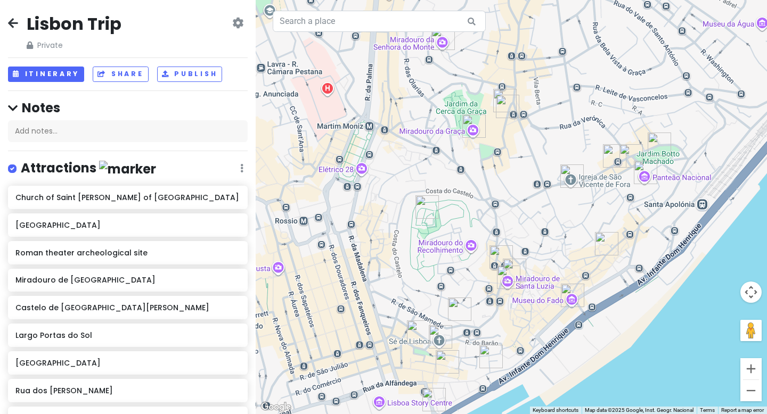
click at [13, 23] on icon at bounding box center [13, 23] width 10 height 9
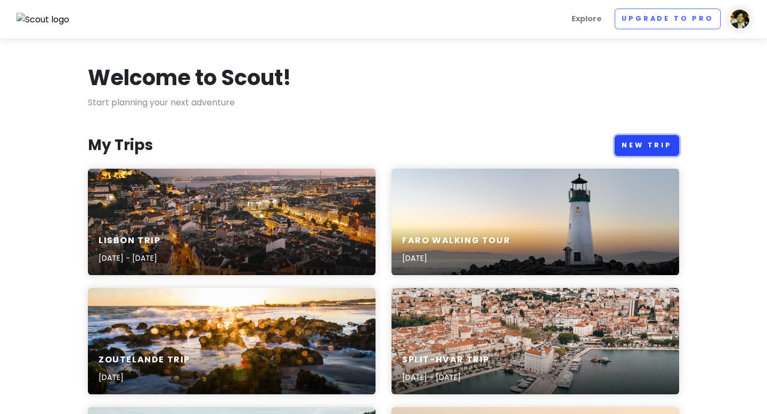
click at [649, 147] on link "New Trip" at bounding box center [647, 145] width 64 height 21
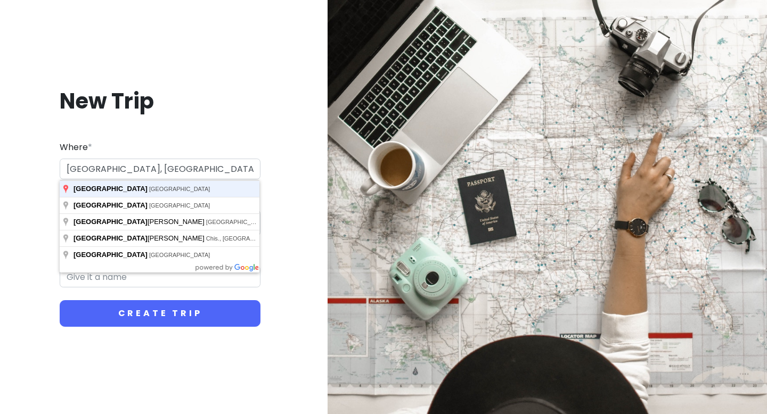
click at [60, 300] on button "Create Trip" at bounding box center [160, 313] width 201 height 27
type input "[GEOGRAPHIC_DATA], [GEOGRAPHIC_DATA]"
type input "Lagos Trip"
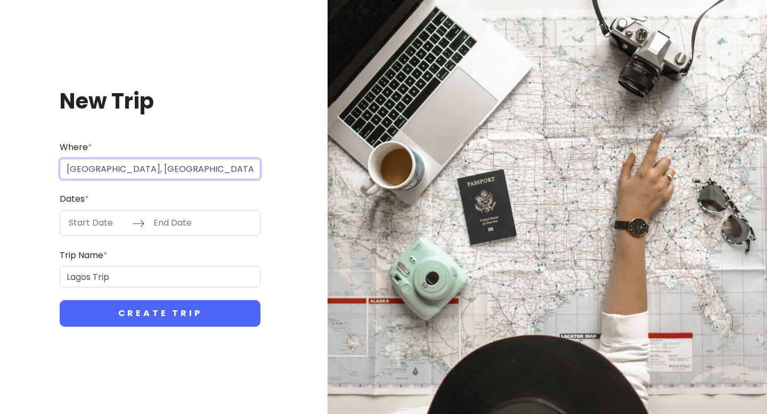
click at [115, 173] on input "[GEOGRAPHIC_DATA], [GEOGRAPHIC_DATA]" at bounding box center [160, 169] width 201 height 21
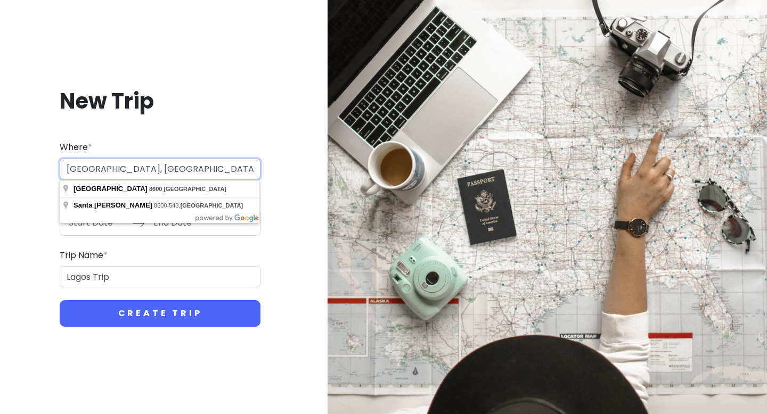
click at [115, 173] on input "[GEOGRAPHIC_DATA], [GEOGRAPHIC_DATA]" at bounding box center [160, 169] width 201 height 21
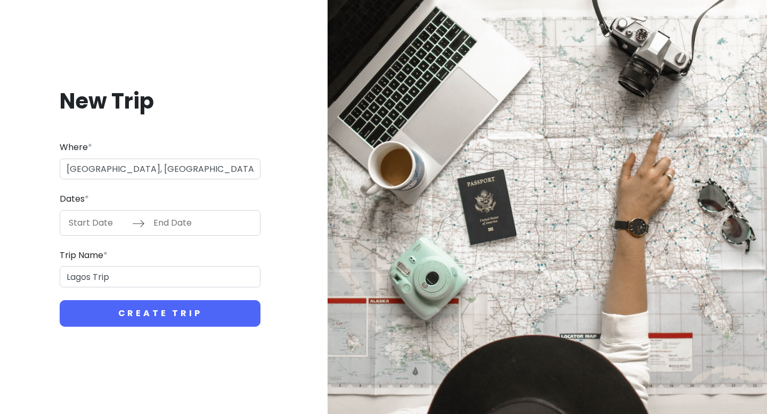
type input "[GEOGRAPHIC_DATA], [GEOGRAPHIC_DATA]"
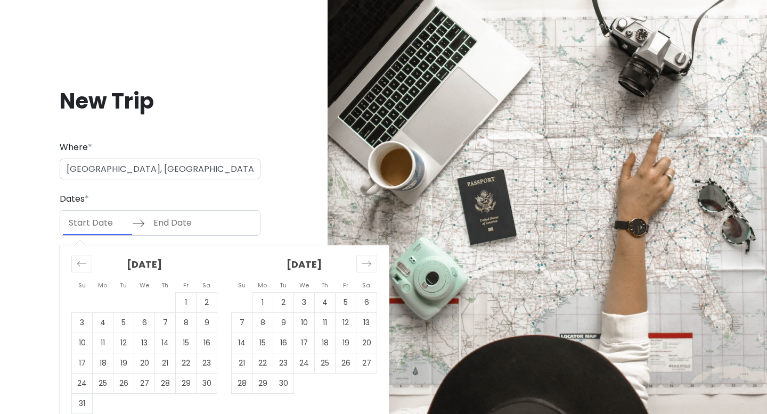
click at [88, 227] on input "Start Date" at bounding box center [97, 223] width 69 height 25
click at [84, 402] on td "31" at bounding box center [82, 404] width 21 height 20
type input "[DATE]"
click at [80, 401] on td "31" at bounding box center [82, 404] width 21 height 20
type input "[DATE]"
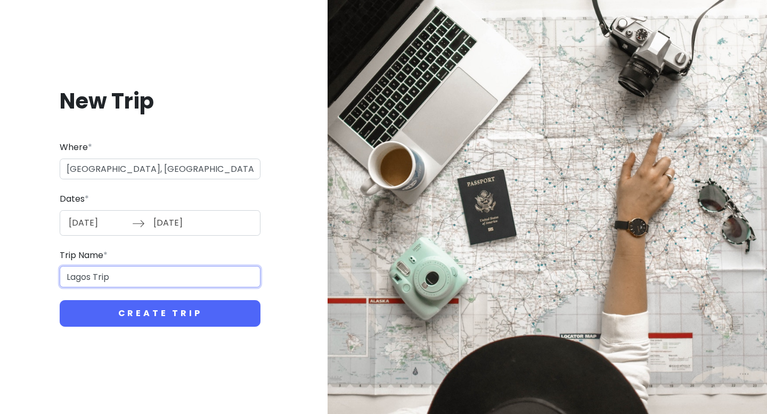
click at [100, 275] on input "Lagos Trip" at bounding box center [160, 276] width 201 height 21
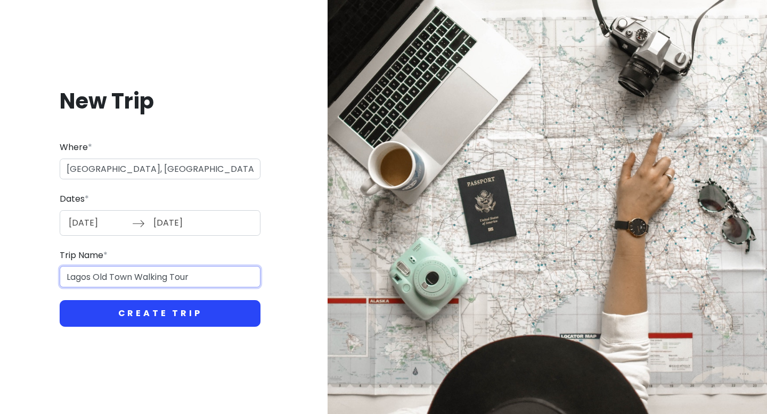
type input "Lagos Old Town Walking Tour"
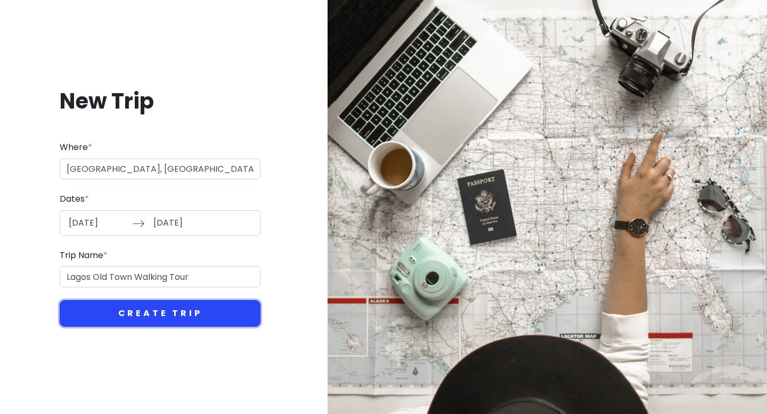
click at [116, 312] on button "Create Trip" at bounding box center [160, 313] width 201 height 27
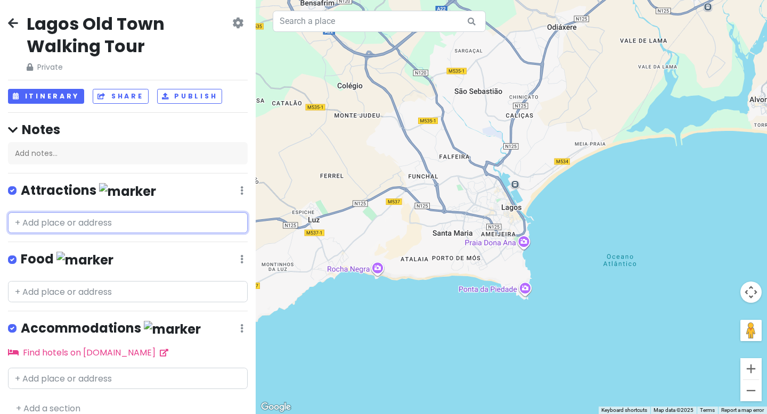
click at [92, 222] on input "text" at bounding box center [128, 223] width 240 height 21
paste input "Forte da [GEOGRAPHIC_DATA]"
type input "Forte da [GEOGRAPHIC_DATA]"
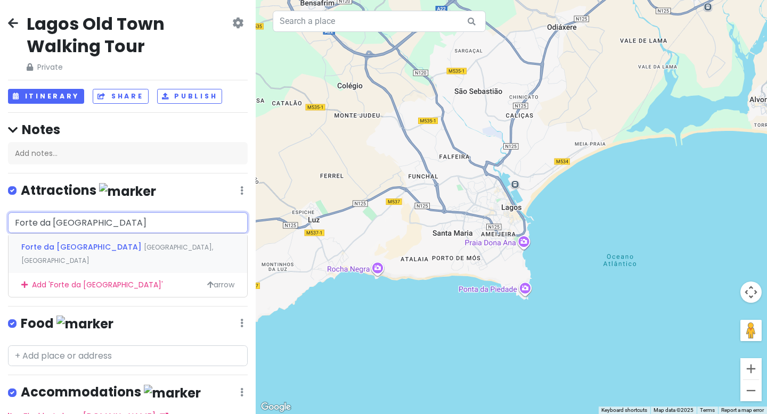
click at [84, 247] on span "Forte da [GEOGRAPHIC_DATA]" at bounding box center [82, 247] width 123 height 11
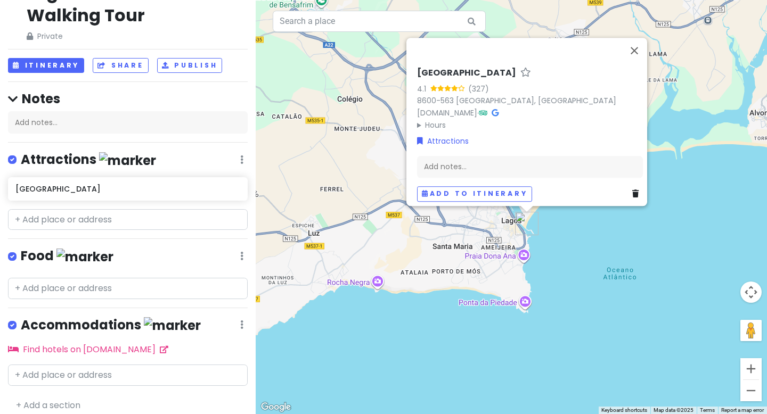
scroll to position [39, 0]
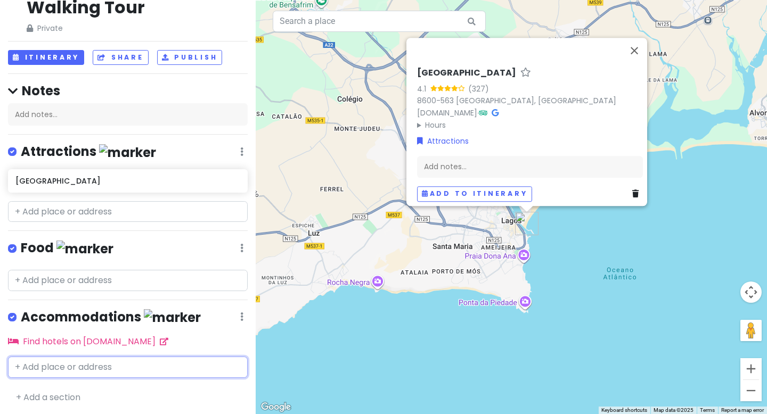
click at [127, 369] on input "text" at bounding box center [128, 367] width 240 height 21
paste input "Meia-[GEOGRAPHIC_DATA] Guesthouse"
type input "Meia-[GEOGRAPHIC_DATA] Guesthouse"
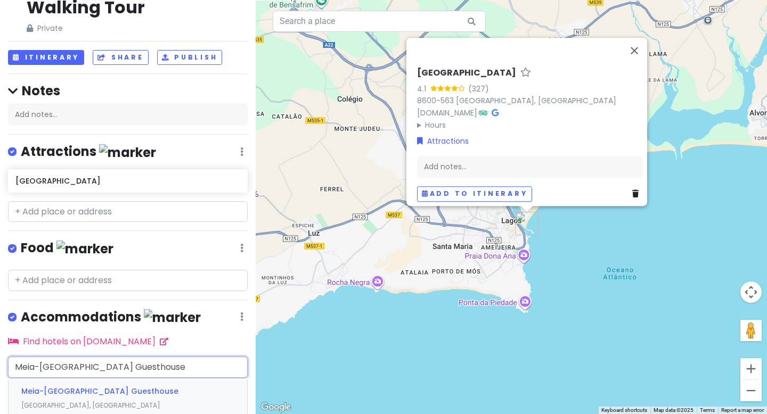
click at [91, 388] on span "Meia-[GEOGRAPHIC_DATA] Guesthouse" at bounding box center [99, 391] width 157 height 11
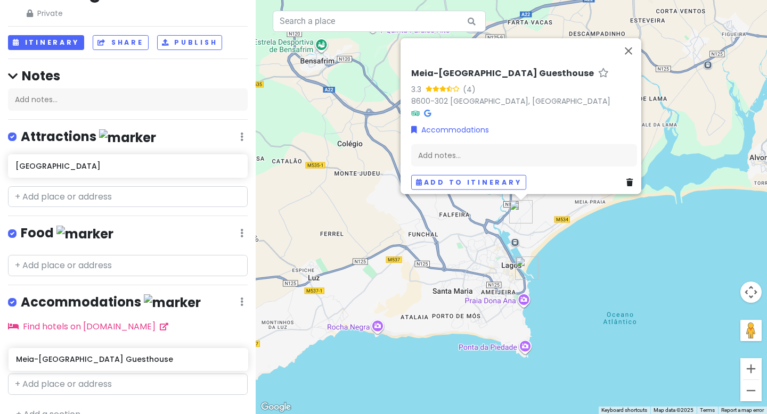
drag, startPoint x: 184, startPoint y: 368, endPoint x: 184, endPoint y: 362, distance: 6.4
click at [184, 362] on div "Meia-[GEOGRAPHIC_DATA] Guesthouse" at bounding box center [128, 356] width 256 height 28
click at [56, 44] on button "Itinerary" at bounding box center [46, 42] width 76 height 15
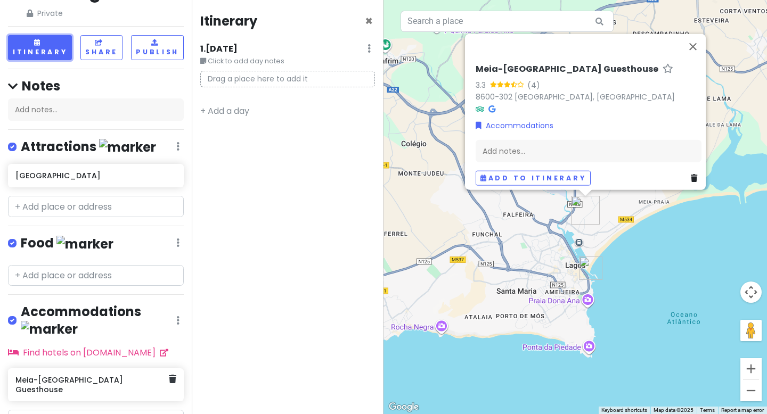
scroll to position [55, 0]
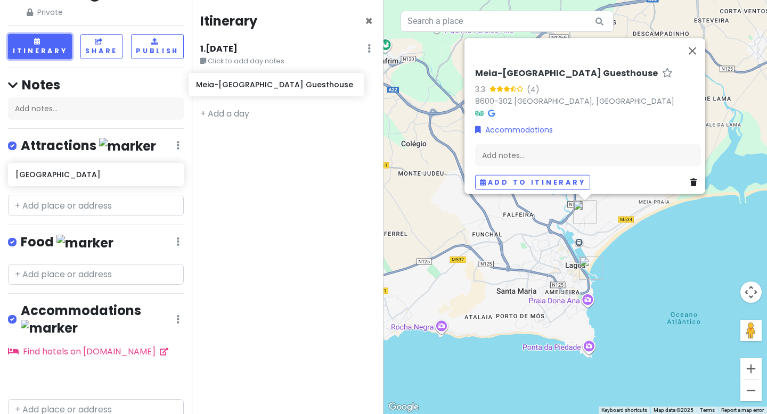
drag, startPoint x: 110, startPoint y: 369, endPoint x: 290, endPoint y: 93, distance: 329.8
click at [290, 93] on div "Lagos Old Town Walking Tour Private Change Dates Make a Copy Delete Trip Go Pro…" at bounding box center [383, 207] width 767 height 414
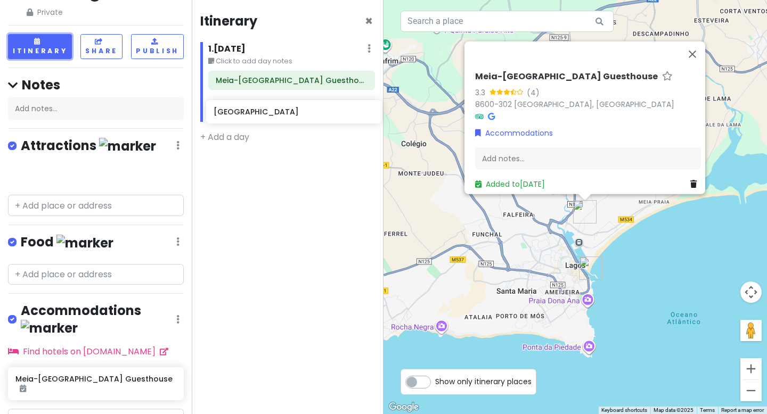
drag, startPoint x: 78, startPoint y: 176, endPoint x: 277, endPoint y: 112, distance: 208.2
click at [277, 112] on div "Lagos Old Town Walking Tour Private Change Dates Make a Copy Delete Trip Go Pro…" at bounding box center [383, 207] width 767 height 414
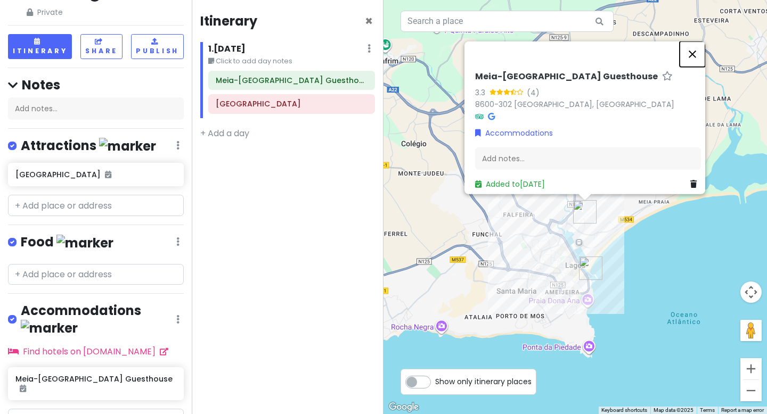
click at [701, 50] on button "Close" at bounding box center [693, 55] width 26 height 26
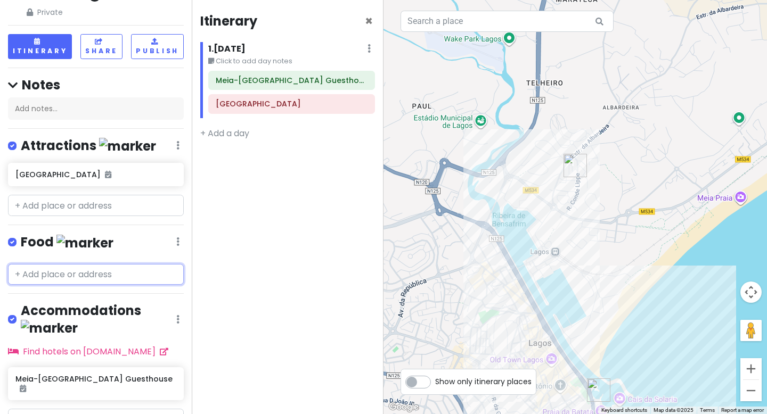
click at [85, 272] on input "text" at bounding box center [96, 274] width 176 height 21
paste input "Tandoori Nights"
type input "Tandoori Nights"
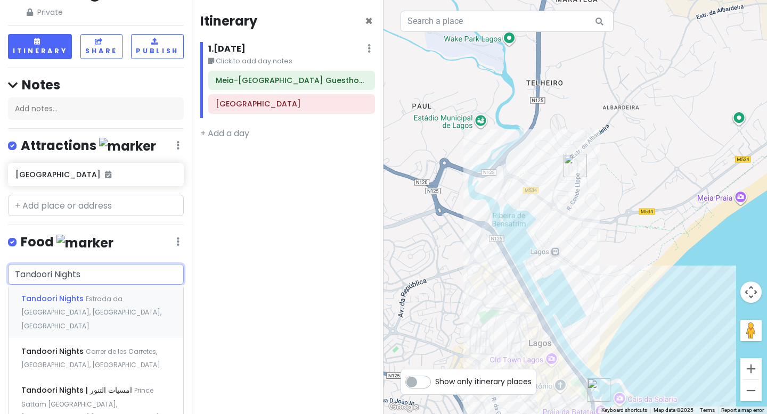
click at [86, 296] on span "Estrada da [GEOGRAPHIC_DATA], [GEOGRAPHIC_DATA], [GEOGRAPHIC_DATA]" at bounding box center [91, 313] width 140 height 36
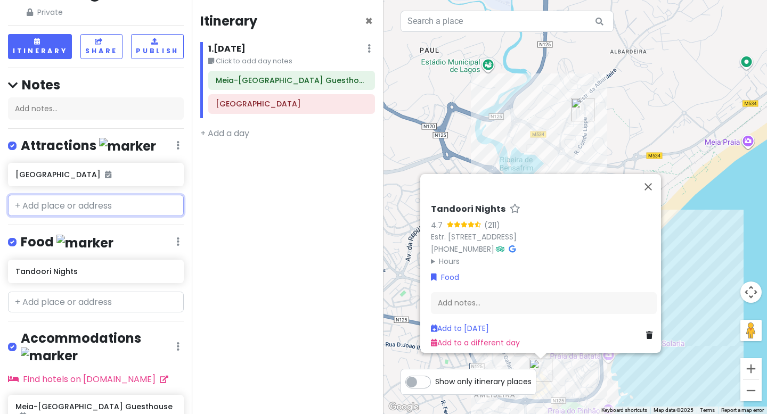
click at [104, 203] on input "text" at bounding box center [96, 205] width 176 height 21
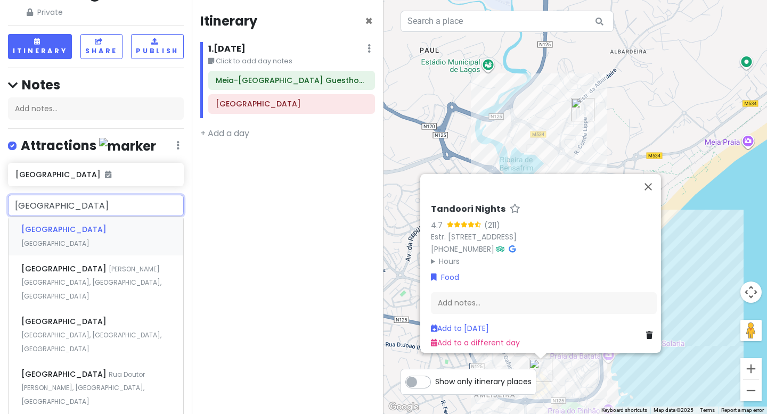
type input "[GEOGRAPHIC_DATA]"
click at [112, 261] on div "[GEOGRAPHIC_DATA] [PERSON_NAME][GEOGRAPHIC_DATA], [GEOGRAPHIC_DATA], [GEOGRAPHI…" at bounding box center [96, 282] width 175 height 53
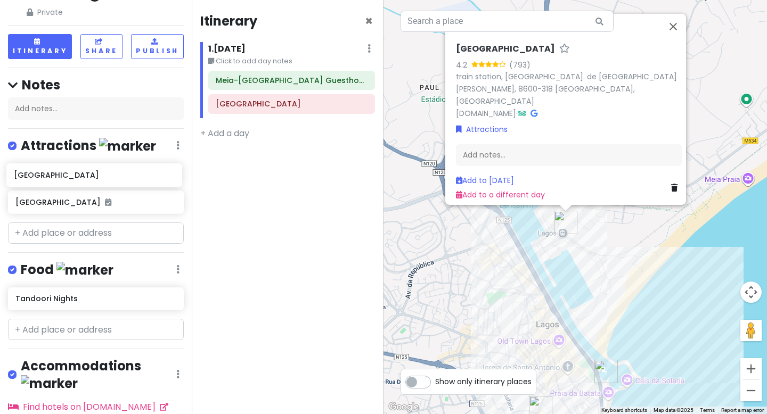
drag, startPoint x: 104, startPoint y: 202, endPoint x: 102, endPoint y: 176, distance: 26.2
click at [102, 176] on div "[GEOGRAPHIC_DATA]" at bounding box center [96, 190] width 192 height 55
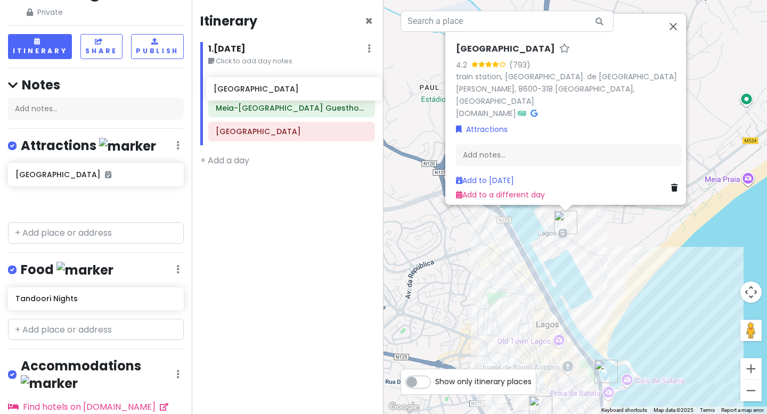
drag, startPoint x: 82, startPoint y: 177, endPoint x: 280, endPoint y: 91, distance: 216.2
click at [280, 91] on div "Lagos Old Town Walking Tour Private Change Dates Make a Copy Delete Trip Go Pro…" at bounding box center [383, 207] width 767 height 414
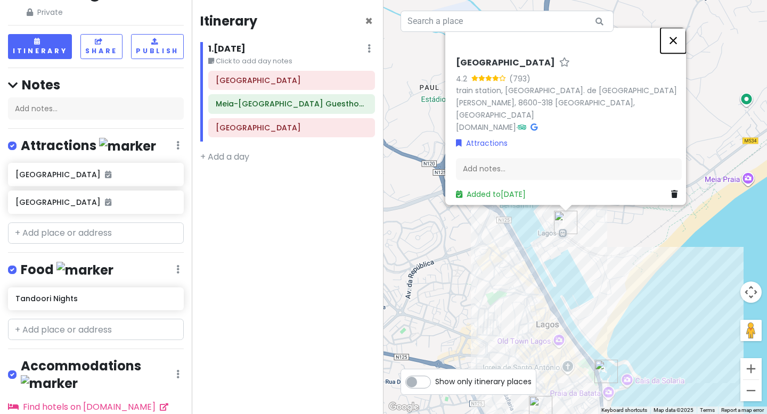
click at [680, 53] on button "Close" at bounding box center [674, 41] width 26 height 26
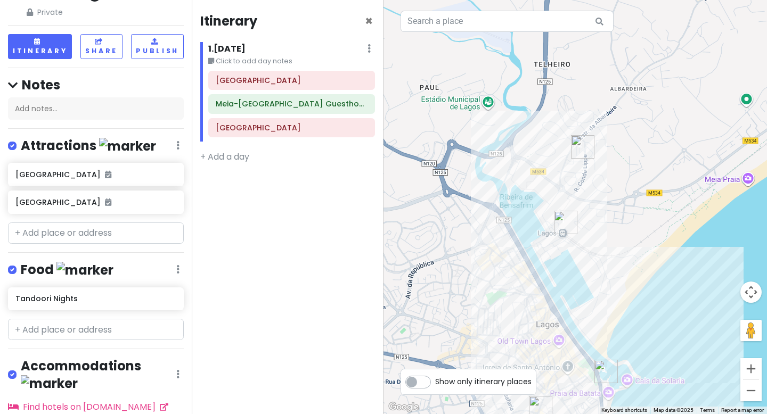
click at [604, 368] on img "Fort Ponta da Bandeira" at bounding box center [606, 371] width 23 height 23
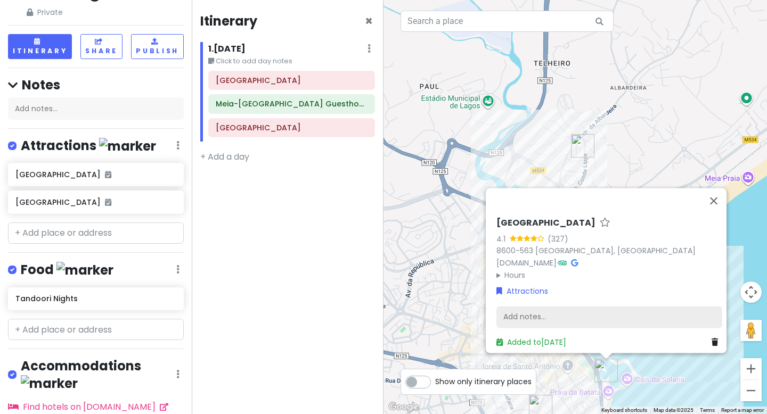
click at [574, 307] on div "Add notes..." at bounding box center [610, 317] width 226 height 22
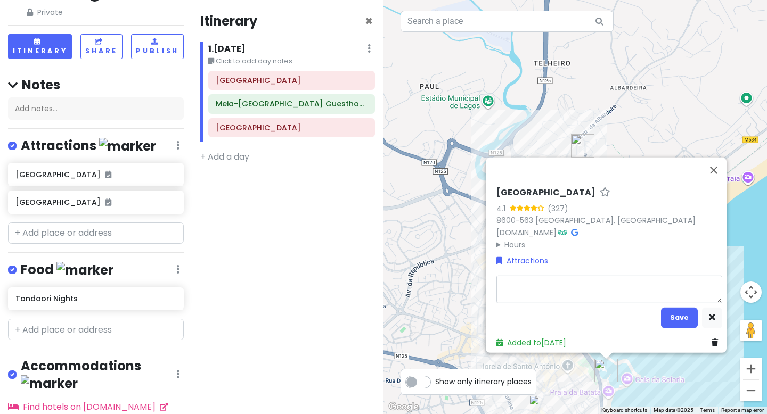
type textarea "x"
type textarea "walk along the waterfront"
click at [678, 312] on button "Save" at bounding box center [679, 317] width 37 height 21
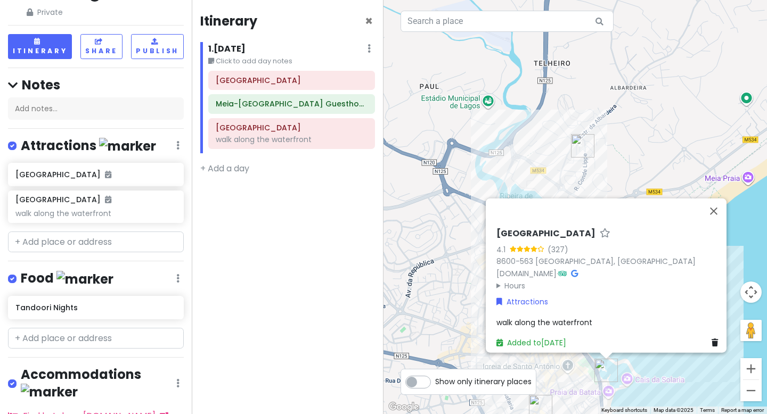
click at [311, 323] on div "Itinerary × 1 . [DATE] Edit Day Notes Delete Day Click to add day notes [GEOGRA…" at bounding box center [288, 207] width 192 height 414
click at [718, 212] on button "Close" at bounding box center [714, 212] width 26 height 26
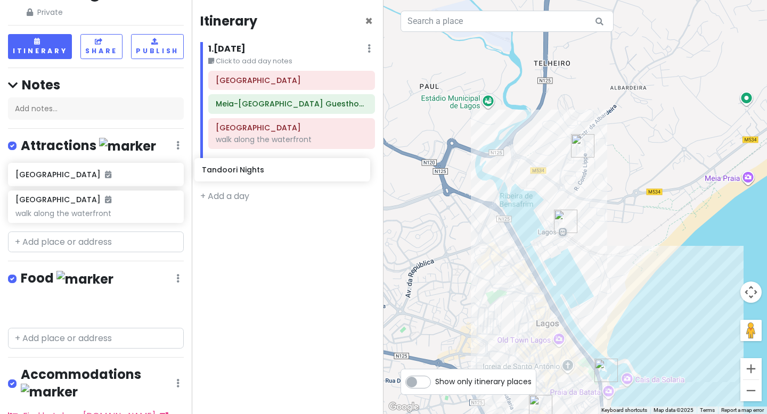
drag, startPoint x: 124, startPoint y: 306, endPoint x: 314, endPoint y: 167, distance: 235.7
click at [314, 167] on div "Lagos Old Town Walking Tour Private Change Dates Make a Copy Delete Trip Go Pro…" at bounding box center [383, 207] width 767 height 414
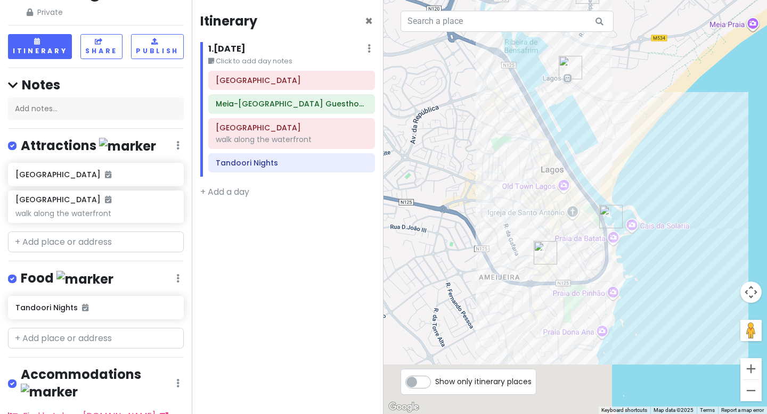
drag, startPoint x: 509, startPoint y: 308, endPoint x: 512, endPoint y: 143, distance: 165.7
click at [512, 143] on div at bounding box center [576, 207] width 384 height 414
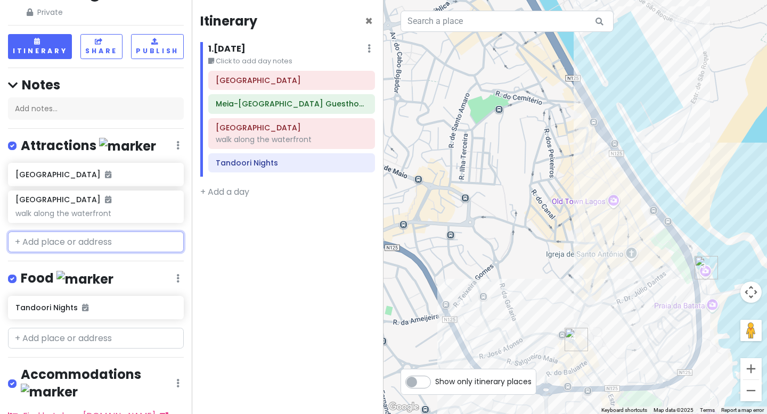
click at [103, 240] on input "text" at bounding box center [96, 242] width 176 height 21
paste input "Cork Shop"
type input "Cork Shop"
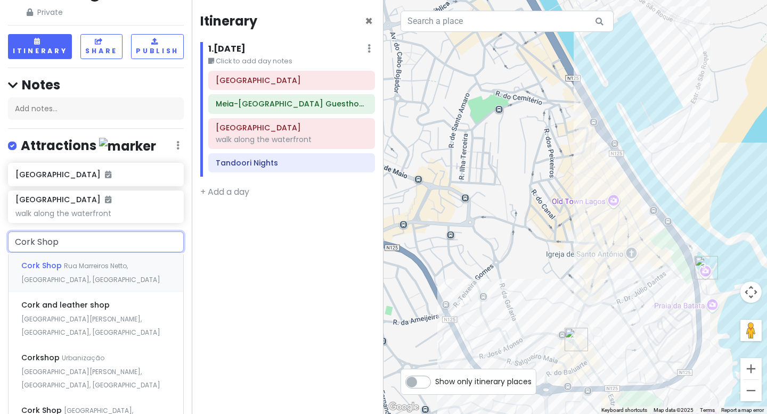
click at [101, 265] on span "Rua Marreiros Netto, [GEOGRAPHIC_DATA], [GEOGRAPHIC_DATA]" at bounding box center [90, 273] width 139 height 23
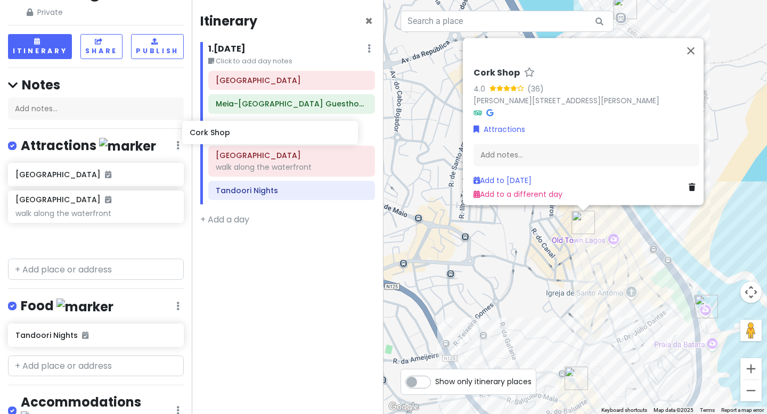
drag, startPoint x: 100, startPoint y: 233, endPoint x: 274, endPoint y: 128, distance: 203.4
click at [274, 128] on div "Lagos Old Town Walking Tour Private Change Dates Make a Copy Delete Trip Go Pro…" at bounding box center [383, 207] width 767 height 414
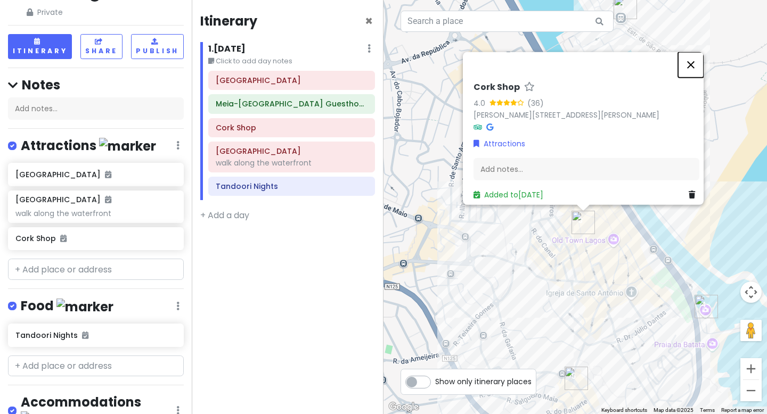
click at [694, 60] on button "Close" at bounding box center [691, 65] width 26 height 26
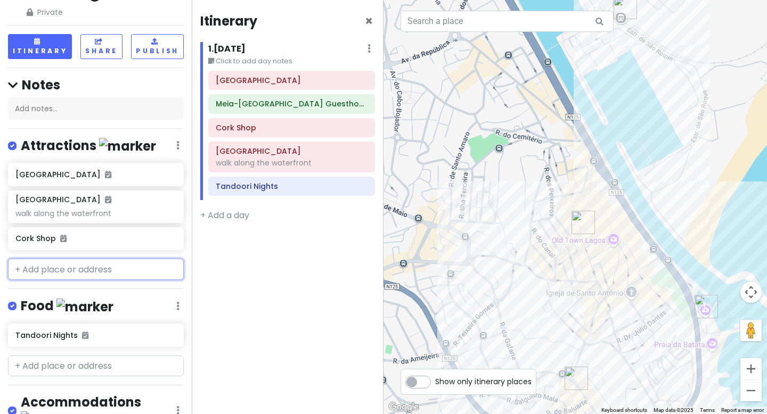
paste input "[PERSON_NAME] de Escravos"
type input "[PERSON_NAME] de Escravos"
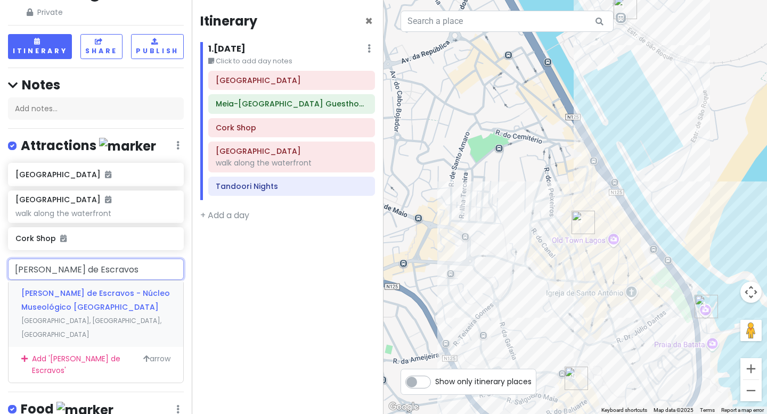
click at [61, 289] on span "[PERSON_NAME] de Escravos - Núcleo Museológico [GEOGRAPHIC_DATA]" at bounding box center [95, 300] width 149 height 25
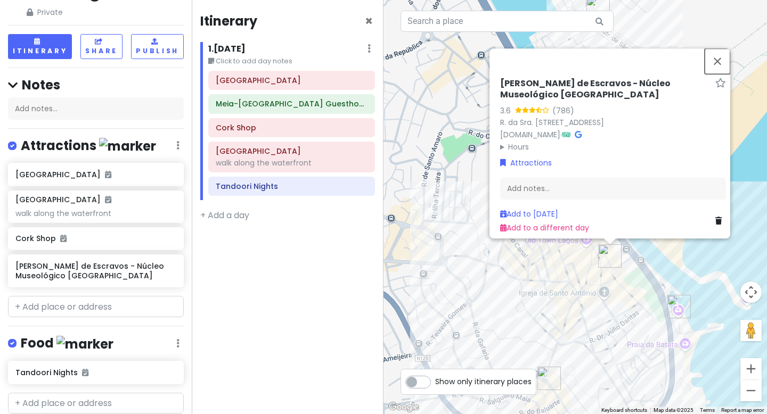
click at [722, 53] on button "Close" at bounding box center [718, 61] width 26 height 26
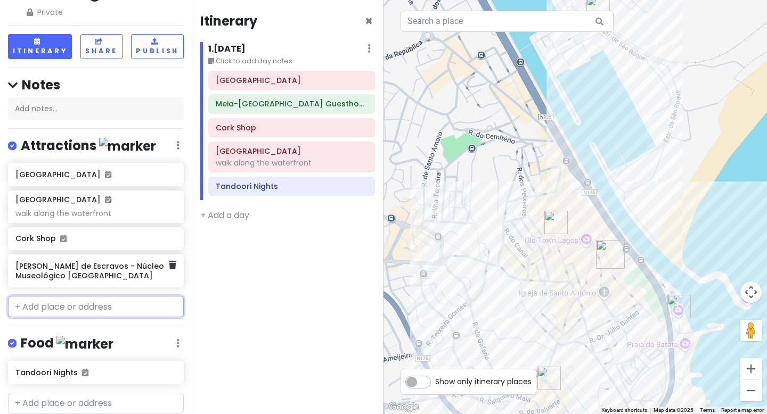
click at [93, 277] on h6 "[PERSON_NAME] de Escravos - Núcleo Museológico [GEOGRAPHIC_DATA]" at bounding box center [91, 271] width 153 height 19
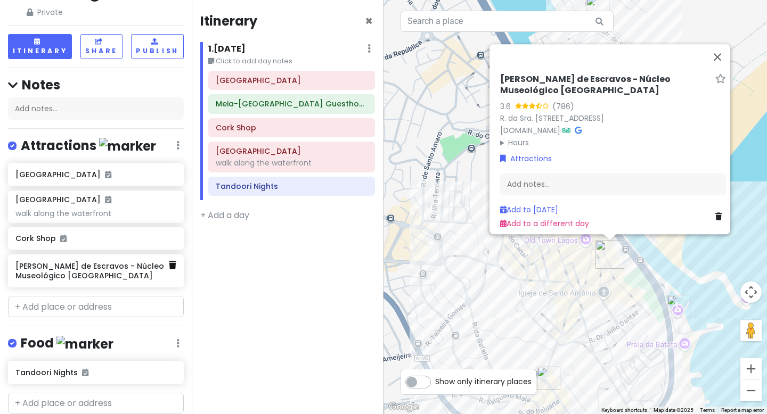
click at [173, 267] on icon at bounding box center [172, 265] width 7 height 9
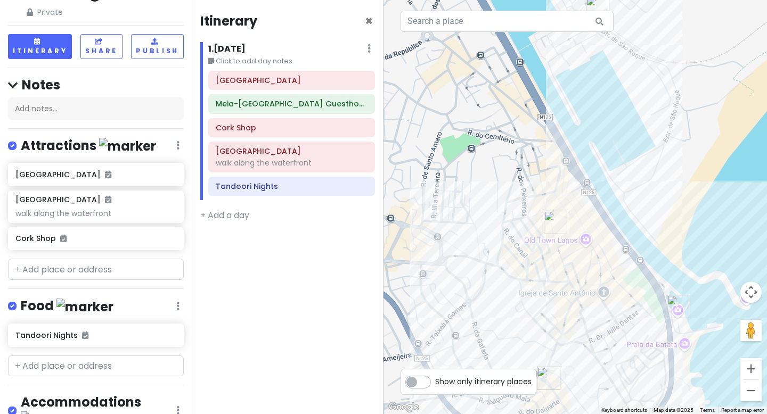
click at [584, 241] on div at bounding box center [576, 207] width 384 height 414
click at [587, 245] on div at bounding box center [576, 207] width 384 height 414
click at [99, 264] on input "text" at bounding box center [96, 269] width 176 height 21
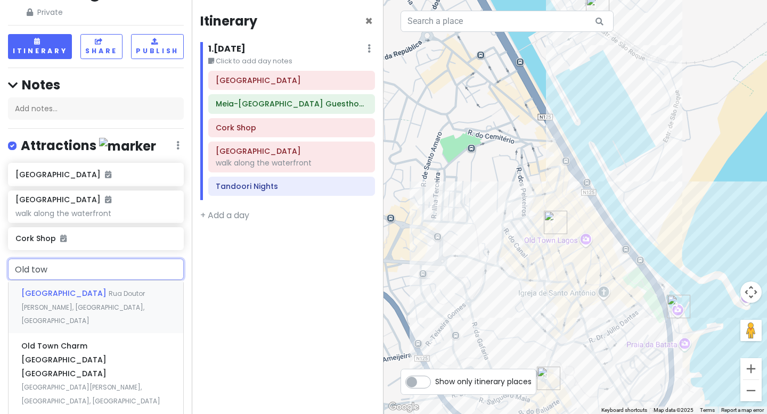
type input "Old town"
click at [103, 294] on span "Rua Doutor [PERSON_NAME], [GEOGRAPHIC_DATA], [GEOGRAPHIC_DATA]" at bounding box center [83, 307] width 124 height 36
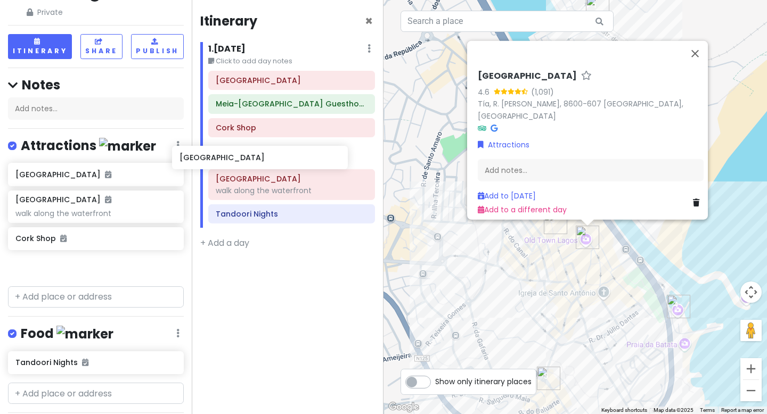
drag, startPoint x: 75, startPoint y: 267, endPoint x: 248, endPoint y: 158, distance: 204.4
click at [248, 158] on div "Lagos Old Town Walking Tour Private Change Dates Make a Copy Delete Trip Go Pro…" at bounding box center [383, 207] width 767 height 414
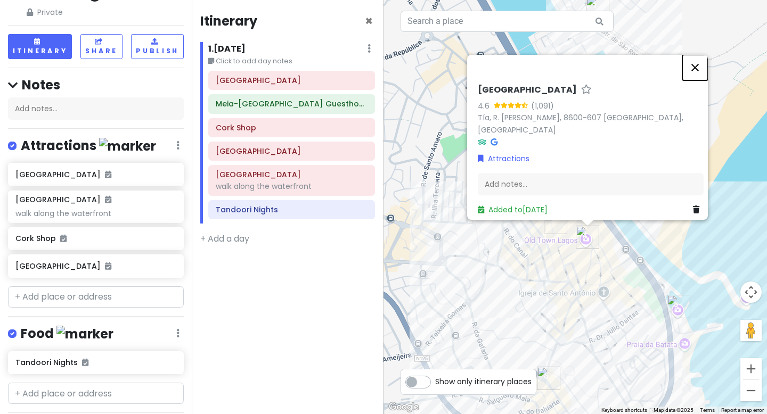
click at [699, 73] on button "Close" at bounding box center [695, 68] width 26 height 26
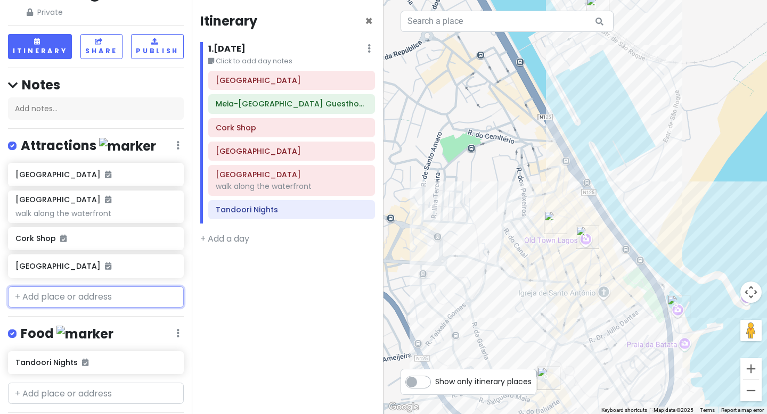
paste input "Ponta da Piedade"
type input "Ponta da Piedade"
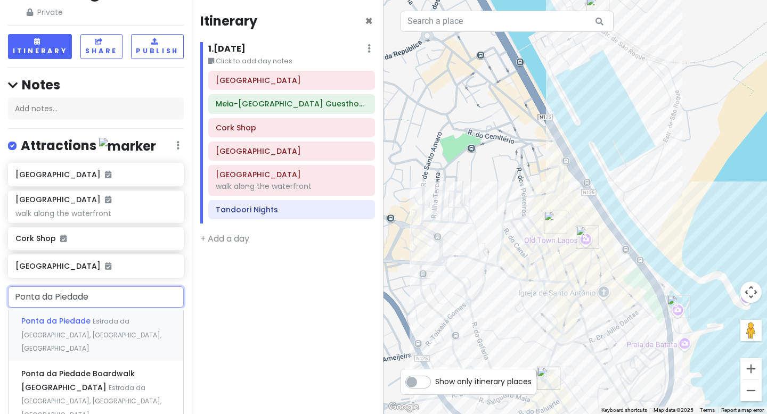
click at [100, 320] on span "Estrada da [GEOGRAPHIC_DATA], [GEOGRAPHIC_DATA], [GEOGRAPHIC_DATA]" at bounding box center [91, 335] width 140 height 36
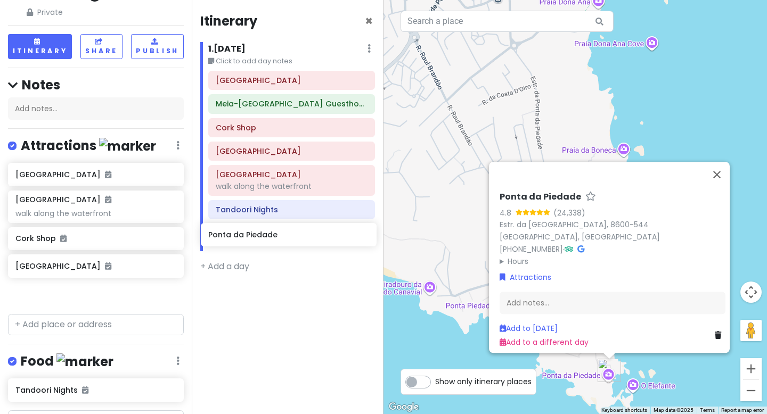
drag, startPoint x: 82, startPoint y: 296, endPoint x: 275, endPoint y: 236, distance: 202.4
click at [275, 237] on div "Lagos Old Town Walking Tour Private Change Dates Make a Copy Delete Trip Go Pro…" at bounding box center [383, 207] width 767 height 414
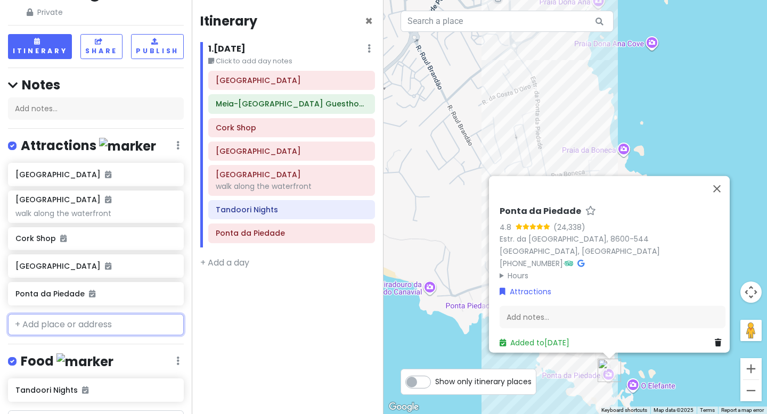
click at [115, 328] on input "text" at bounding box center [96, 324] width 176 height 21
paste input "Praia do [PERSON_NAME]"
type input "Praia do [PERSON_NAME]"
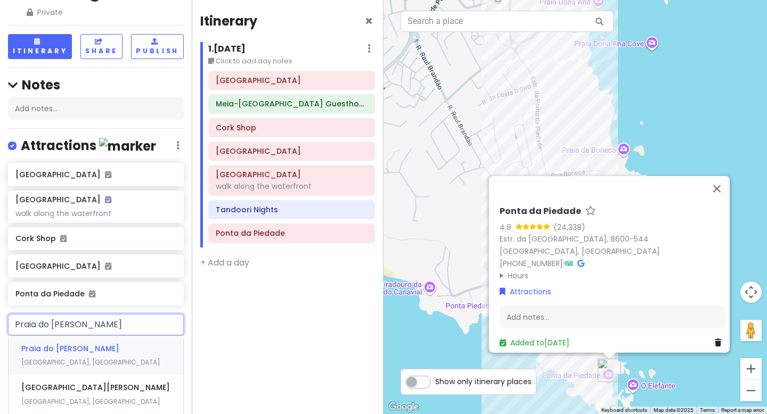
click at [111, 358] on span "[GEOGRAPHIC_DATA], [GEOGRAPHIC_DATA]" at bounding box center [90, 362] width 139 height 9
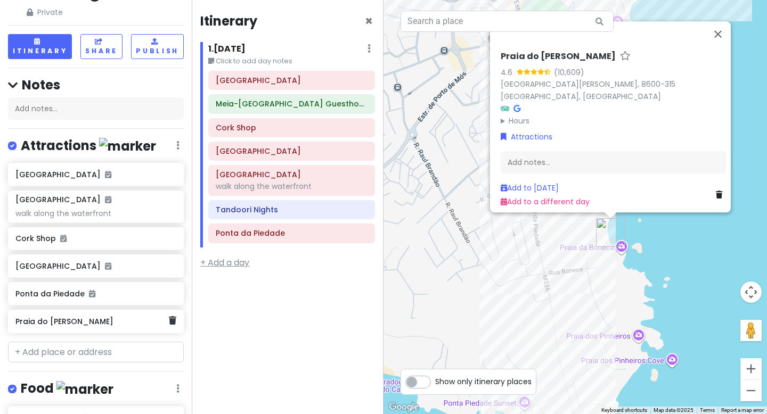
scroll to position [55, 0]
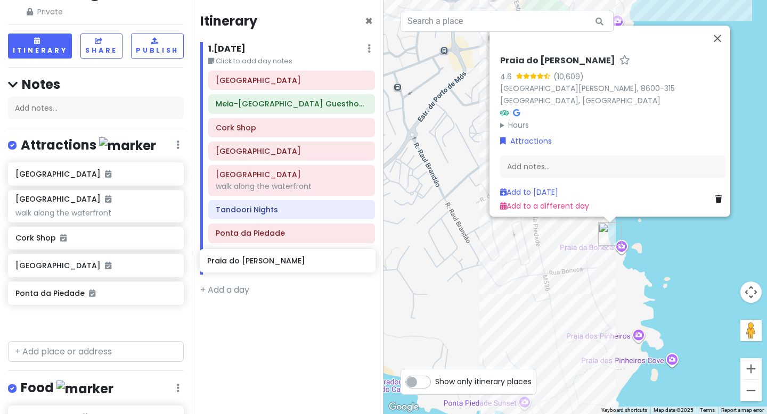
drag, startPoint x: 83, startPoint y: 323, endPoint x: 275, endPoint y: 262, distance: 201.3
click at [275, 262] on div "Lagos Old Town Walking Tour Private Change Dates Make a Copy Delete Trip Go Pro…" at bounding box center [383, 207] width 767 height 414
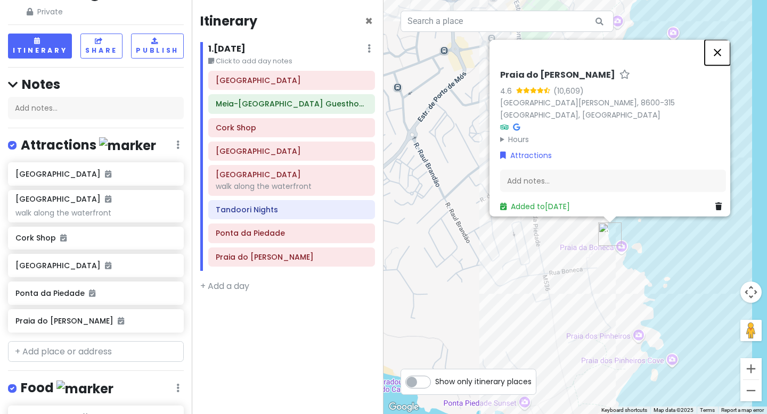
click at [726, 61] on button "Close" at bounding box center [718, 53] width 26 height 26
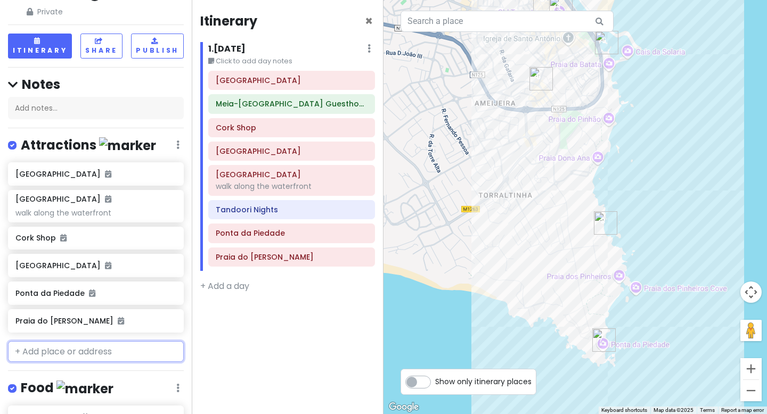
paste input "[PERSON_NAME] [PERSON_NAME] beach"
type input "[PERSON_NAME] [PERSON_NAME] beach"
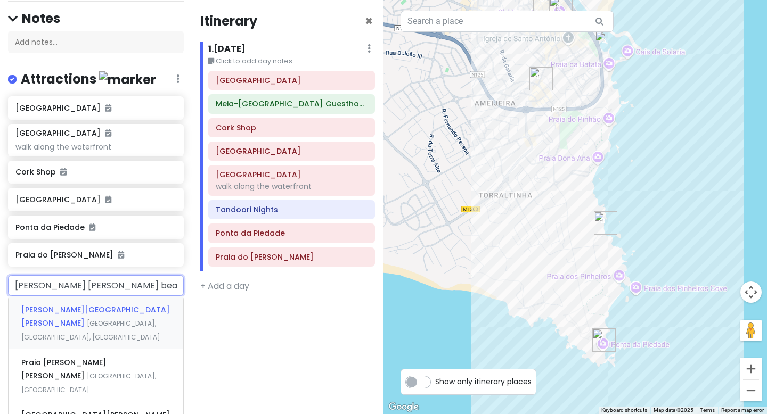
scroll to position [155, 0]
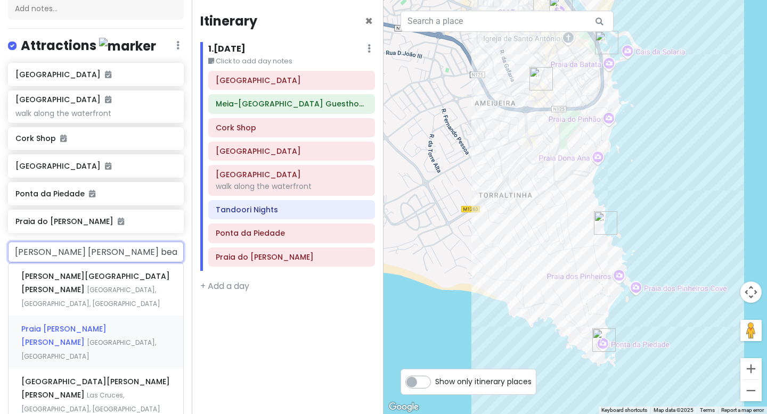
click at [111, 322] on div "Praia [PERSON_NAME][GEOGRAPHIC_DATA], [GEOGRAPHIC_DATA]" at bounding box center [96, 342] width 175 height 53
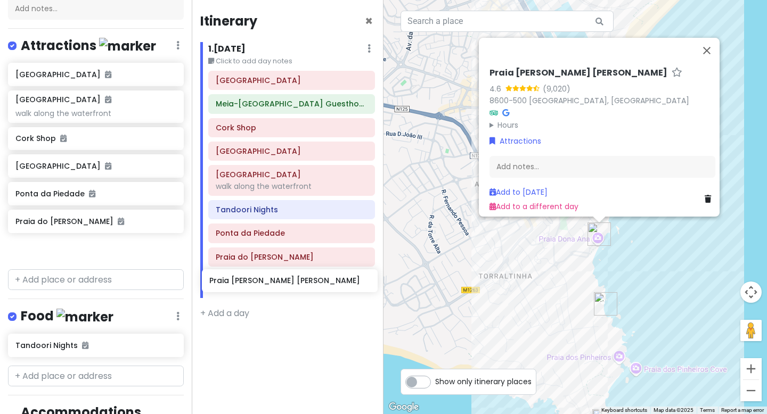
drag, startPoint x: 86, startPoint y: 250, endPoint x: 280, endPoint y: 283, distance: 196.7
click at [280, 283] on div "Lagos Old Town Walking Tour Private Change Dates Make a Copy Delete Trip Go Pro…" at bounding box center [383, 207] width 767 height 414
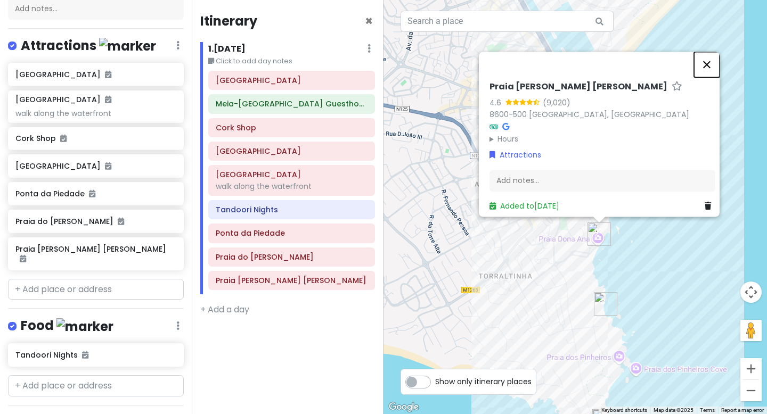
click at [712, 58] on button "Close" at bounding box center [707, 65] width 26 height 26
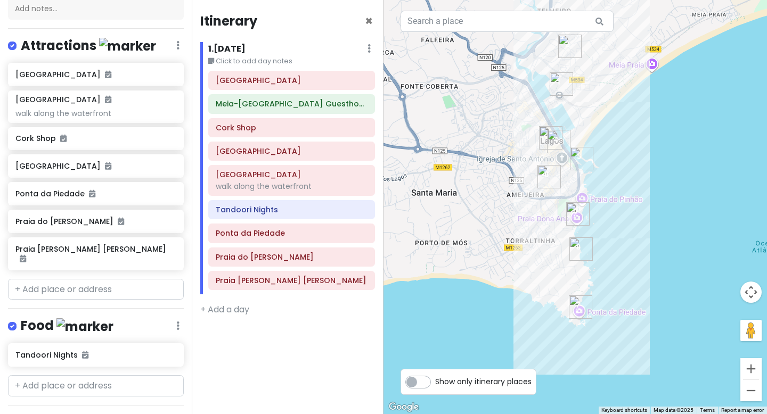
drag, startPoint x: 658, startPoint y: 32, endPoint x: 605, endPoint y: 103, distance: 88.7
click at [605, 103] on div at bounding box center [576, 207] width 384 height 414
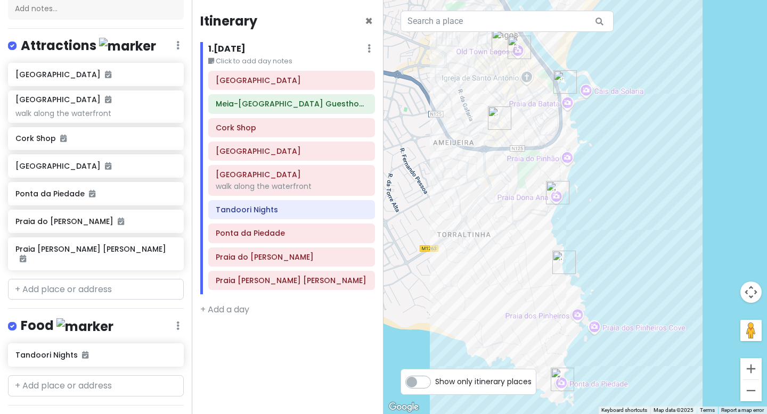
drag, startPoint x: 461, startPoint y: 353, endPoint x: 460, endPoint y: 210, distance: 142.8
click at [460, 210] on div at bounding box center [576, 207] width 384 height 414
drag, startPoint x: 302, startPoint y: 234, endPoint x: 304, endPoint y: 281, distance: 47.5
click at [304, 281] on div "[GEOGRAPHIC_DATA] [GEOGRAPHIC_DATA]-[GEOGRAPHIC_DATA] Guesthouse [GEOGRAPHIC_DA…" at bounding box center [291, 183] width 183 height 224
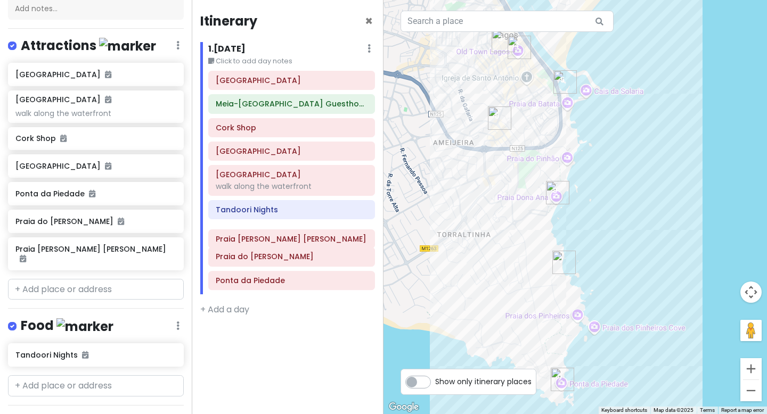
drag, startPoint x: 296, startPoint y: 258, endPoint x: 296, endPoint y: 238, distance: 20.3
click at [296, 238] on div "[GEOGRAPHIC_DATA] [GEOGRAPHIC_DATA]-[GEOGRAPHIC_DATA] [GEOGRAPHIC_DATA] [GEOGRA…" at bounding box center [291, 183] width 183 height 224
click at [579, 319] on div at bounding box center [576, 207] width 384 height 414
click at [548, 319] on div at bounding box center [576, 207] width 384 height 414
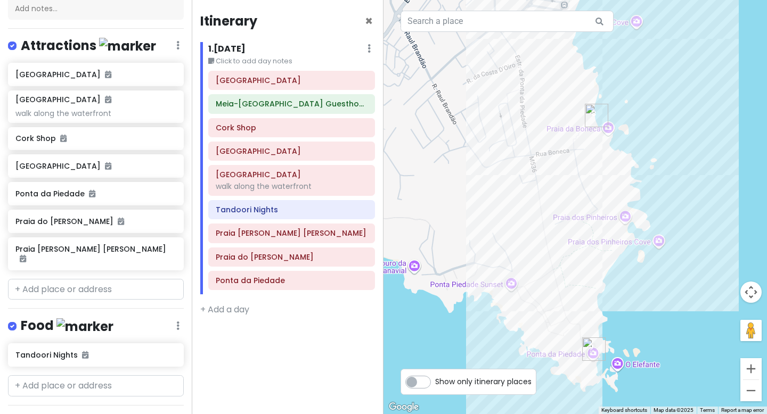
drag, startPoint x: 500, startPoint y: 328, endPoint x: 414, endPoint y: 222, distance: 136.0
click at [414, 222] on div at bounding box center [576, 207] width 384 height 414
click at [51, 279] on input "text" at bounding box center [96, 289] width 176 height 21
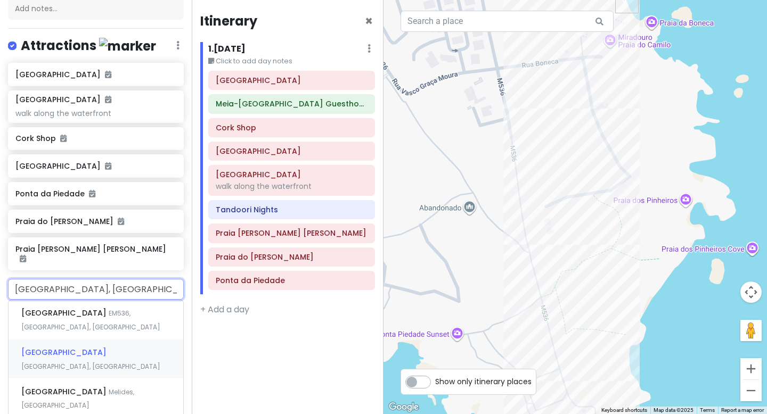
type input "[GEOGRAPHIC_DATA], EM536, [GEOGRAPHIC_DATA], [GEOGRAPHIC_DATA]"
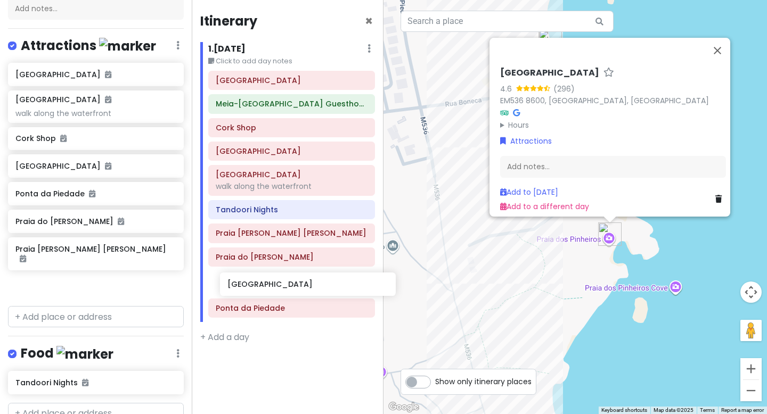
drag, startPoint x: 93, startPoint y: 273, endPoint x: 305, endPoint y: 281, distance: 212.2
click at [305, 282] on div "Lagos Old Town Walking Tour Private Change Dates Make a Copy Delete Trip Go Pro…" at bounding box center [383, 207] width 767 height 414
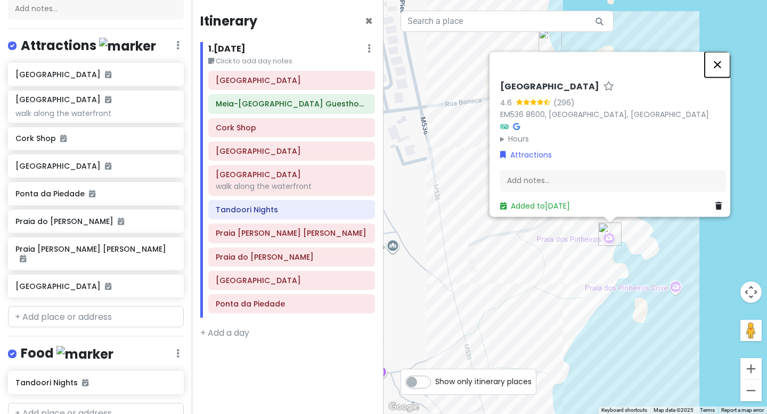
click at [720, 56] on button "Close" at bounding box center [718, 65] width 26 height 26
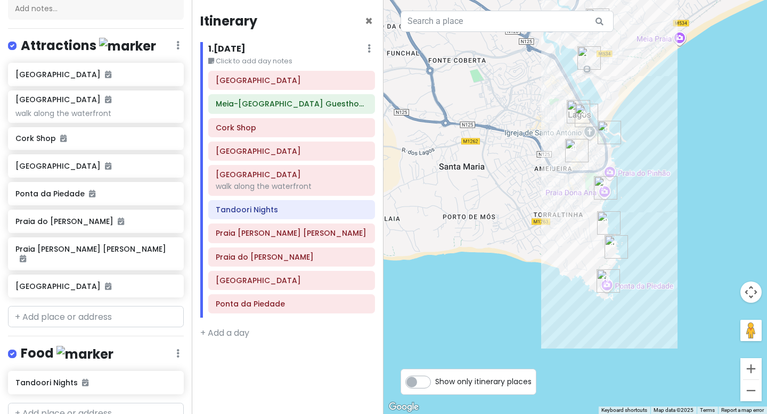
drag, startPoint x: 513, startPoint y: 236, endPoint x: 548, endPoint y: 223, distance: 37.6
click at [548, 223] on div at bounding box center [576, 207] width 384 height 414
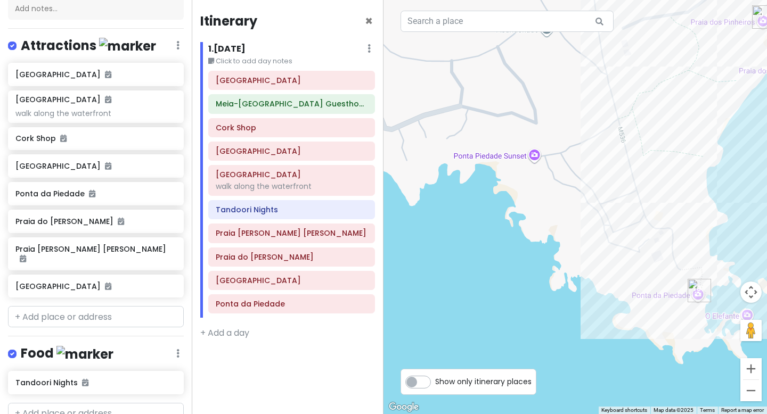
drag, startPoint x: 705, startPoint y: 169, endPoint x: 521, endPoint y: 182, distance: 184.8
click at [519, 181] on div at bounding box center [576, 207] width 384 height 414
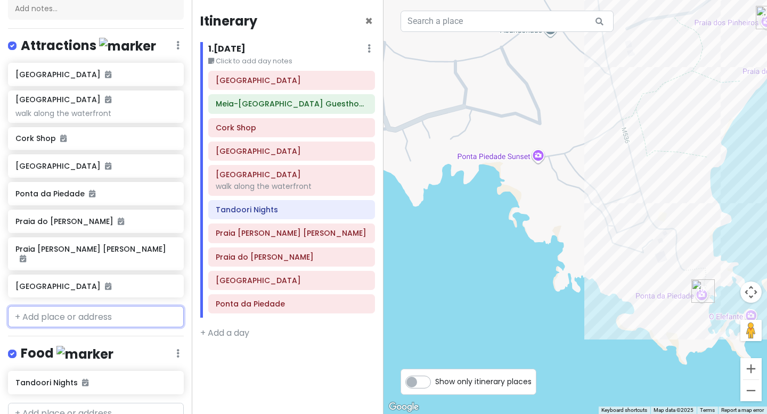
click at [94, 309] on input "text" at bounding box center [96, 316] width 176 height 21
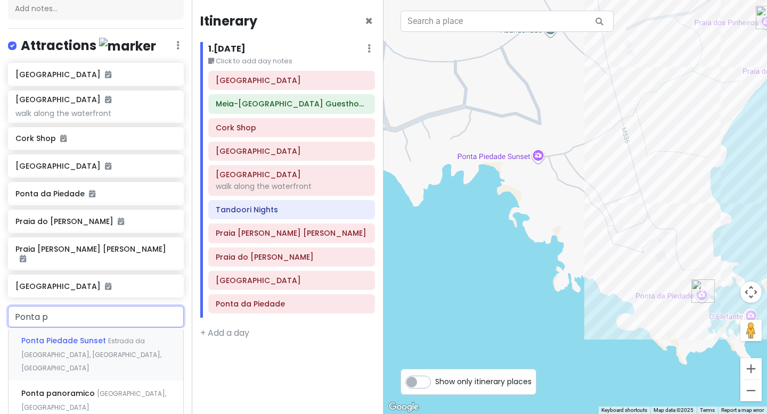
type input "Ponta pi"
click at [76, 336] on div "Ponta Piedade Sunset Estrada da [GEOGRAPHIC_DATA], [GEOGRAPHIC_DATA], [GEOGRAPH…" at bounding box center [96, 354] width 175 height 53
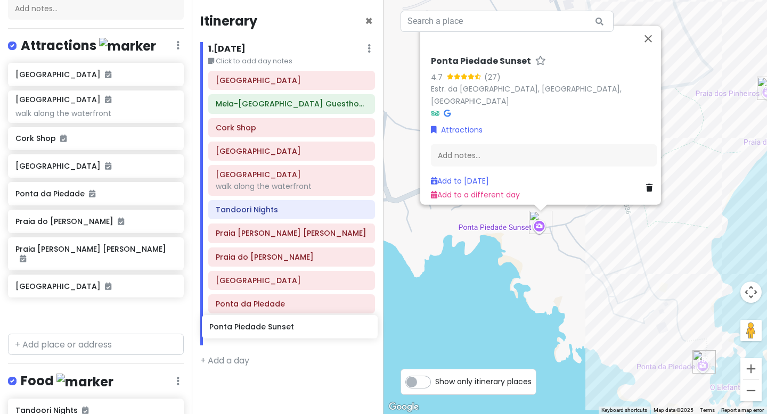
drag, startPoint x: 83, startPoint y: 304, endPoint x: 276, endPoint y: 327, distance: 194.7
click at [277, 327] on div "Lagos Old Town Walking Tour Private Change Dates Make a Copy Delete Trip Go Pro…" at bounding box center [383, 207] width 767 height 414
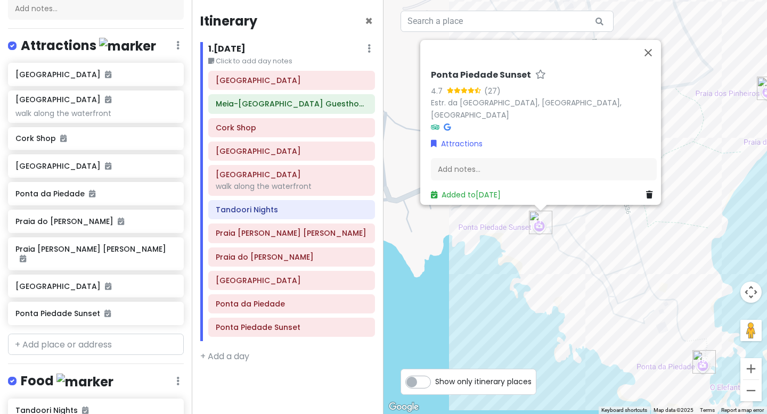
click at [444, 124] on icon at bounding box center [447, 127] width 7 height 7
